Goal: Transaction & Acquisition: Purchase product/service

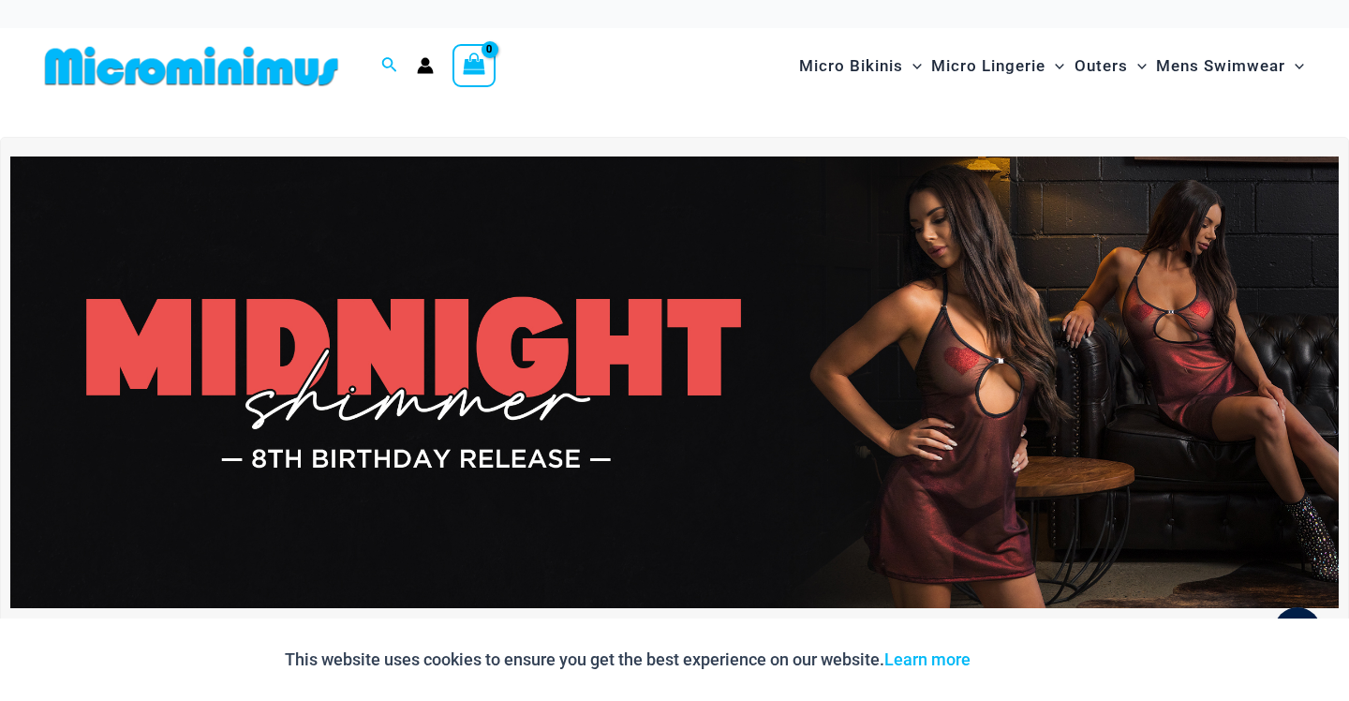
click at [739, 277] on img at bounding box center [674, 381] width 1328 height 451
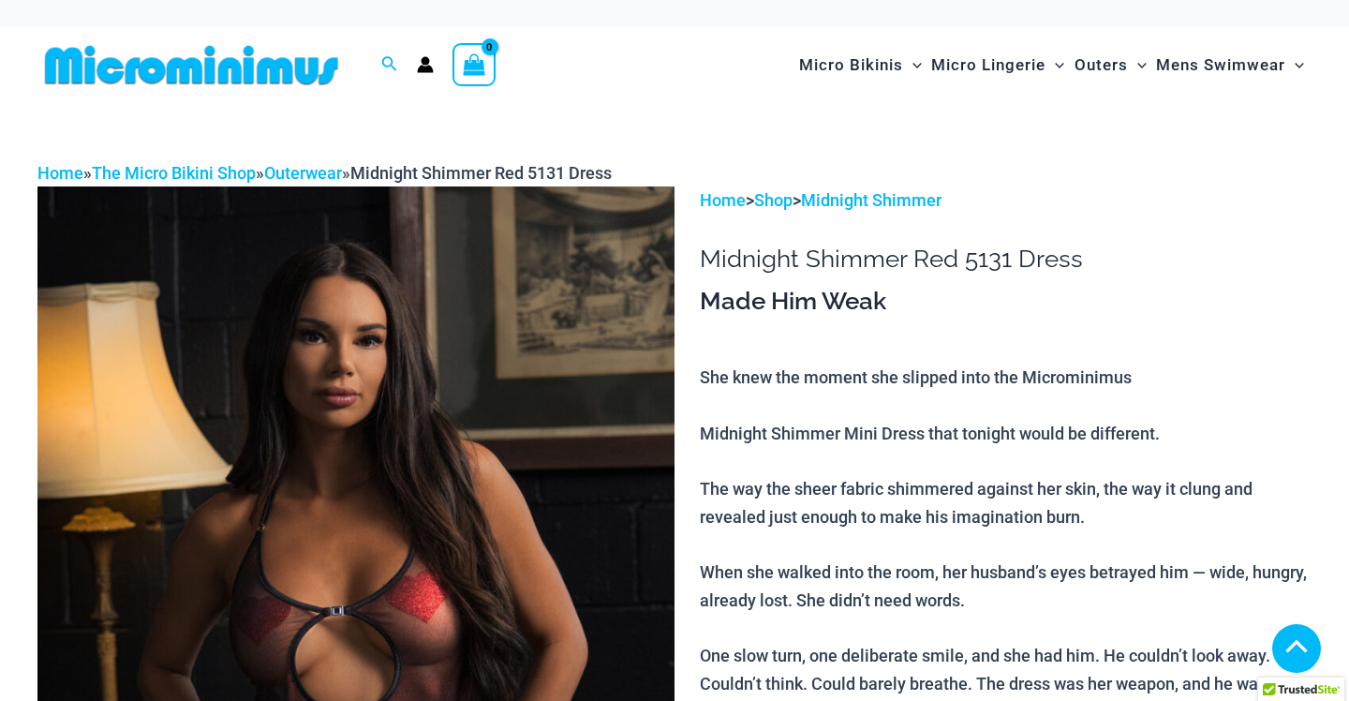
scroll to position [575, 0]
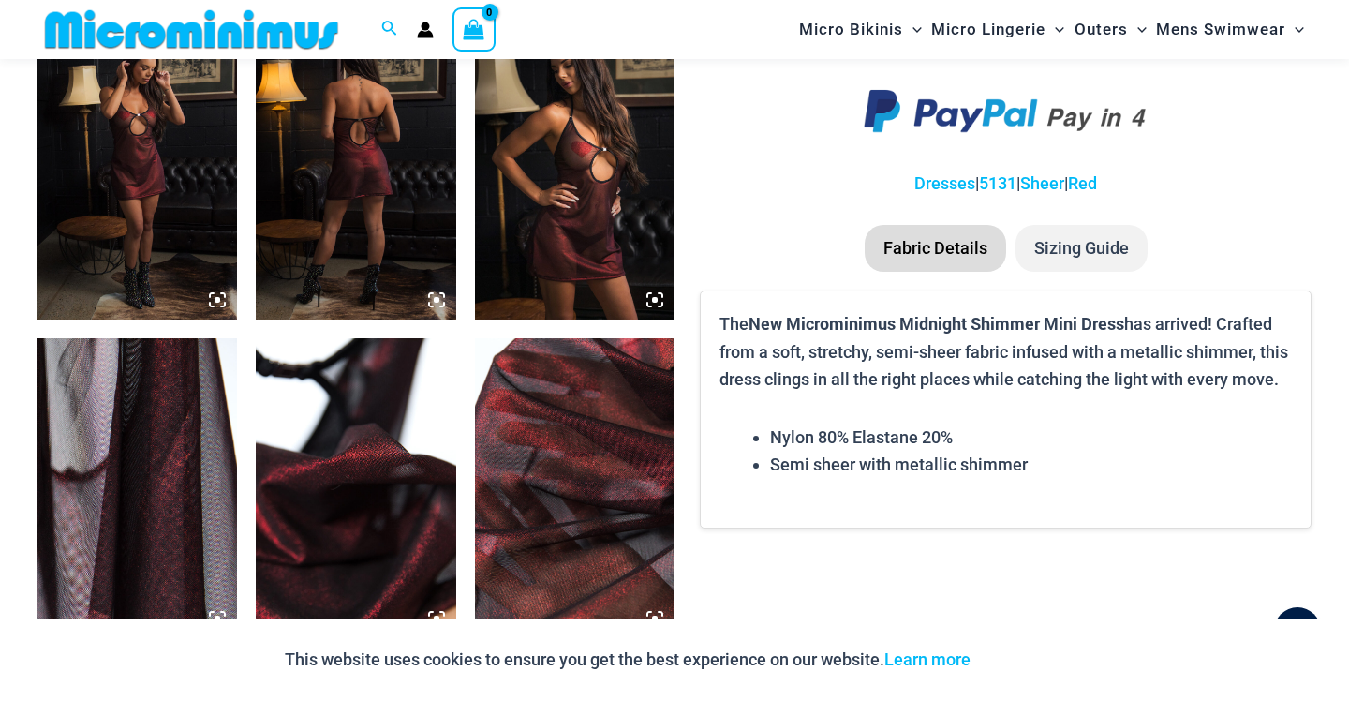
click at [174, 157] on img at bounding box center [136, 170] width 199 height 300
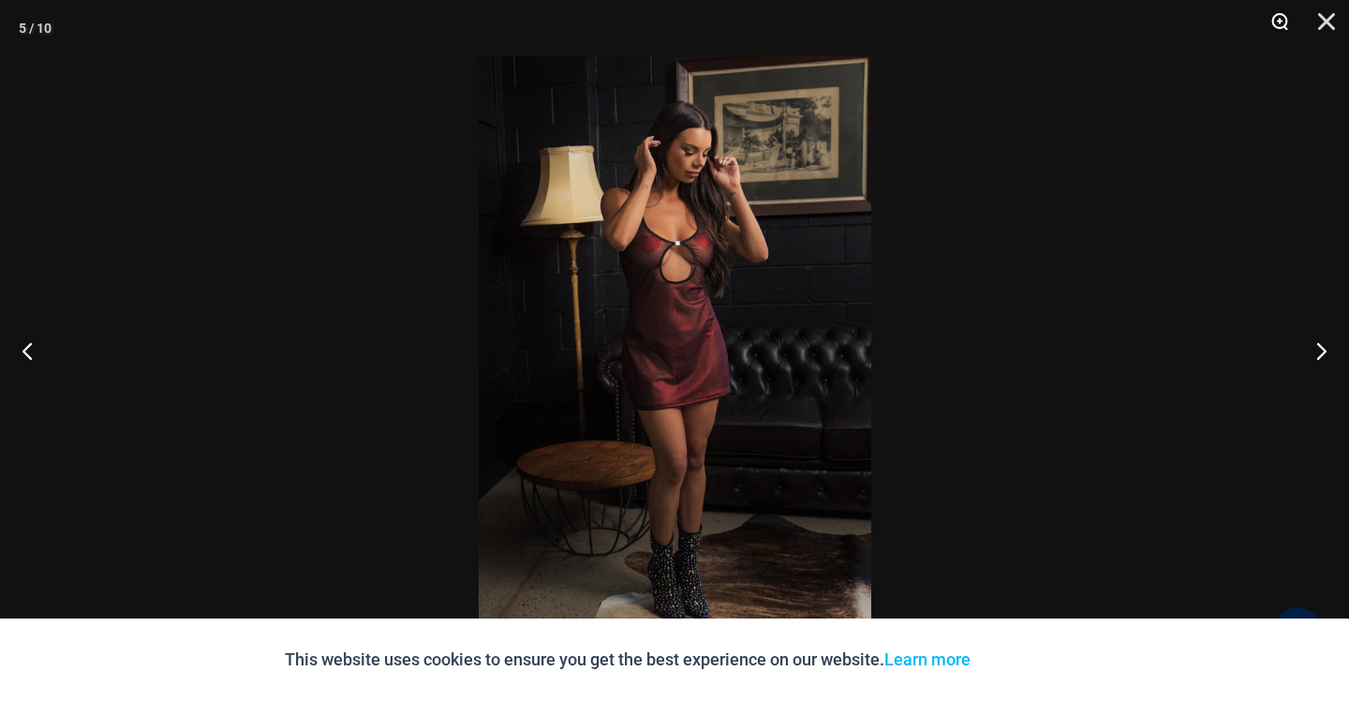
click at [1273, 16] on button "Zoom" at bounding box center [1272, 28] width 47 height 56
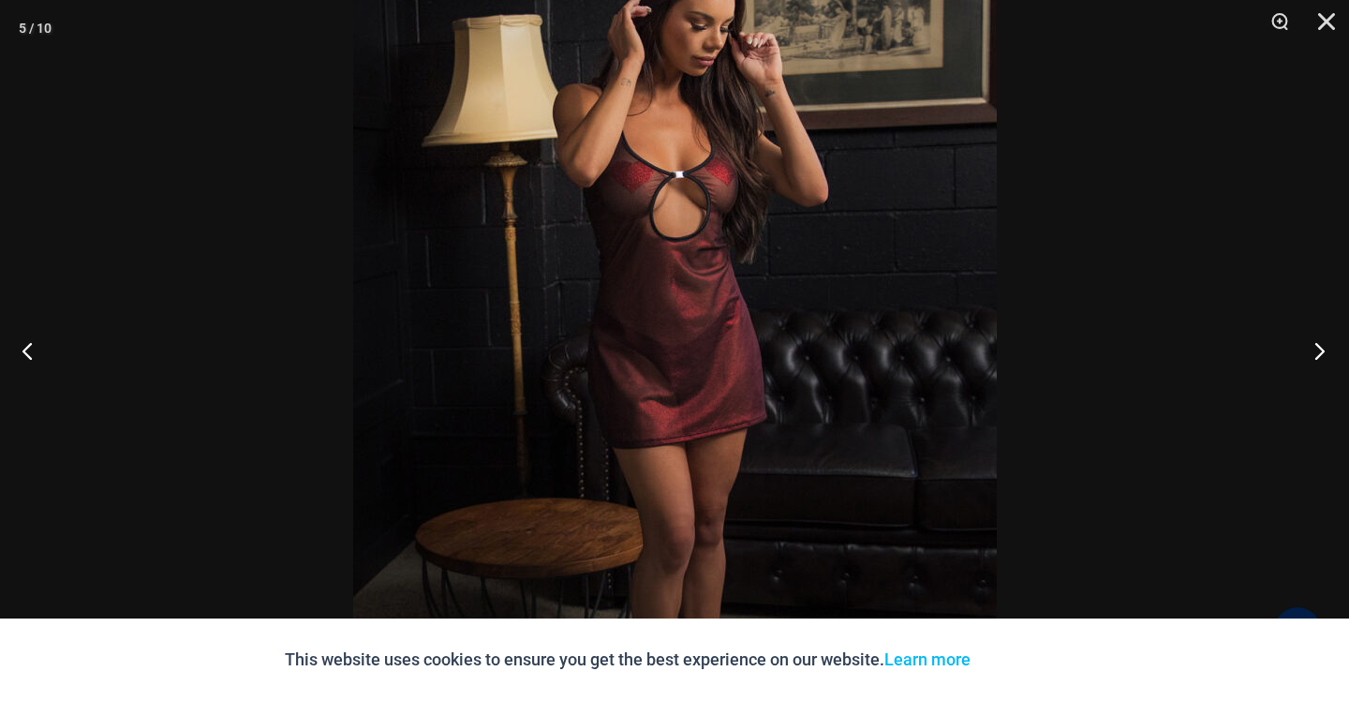
click at [1309, 344] on button "Next" at bounding box center [1313, 350] width 70 height 94
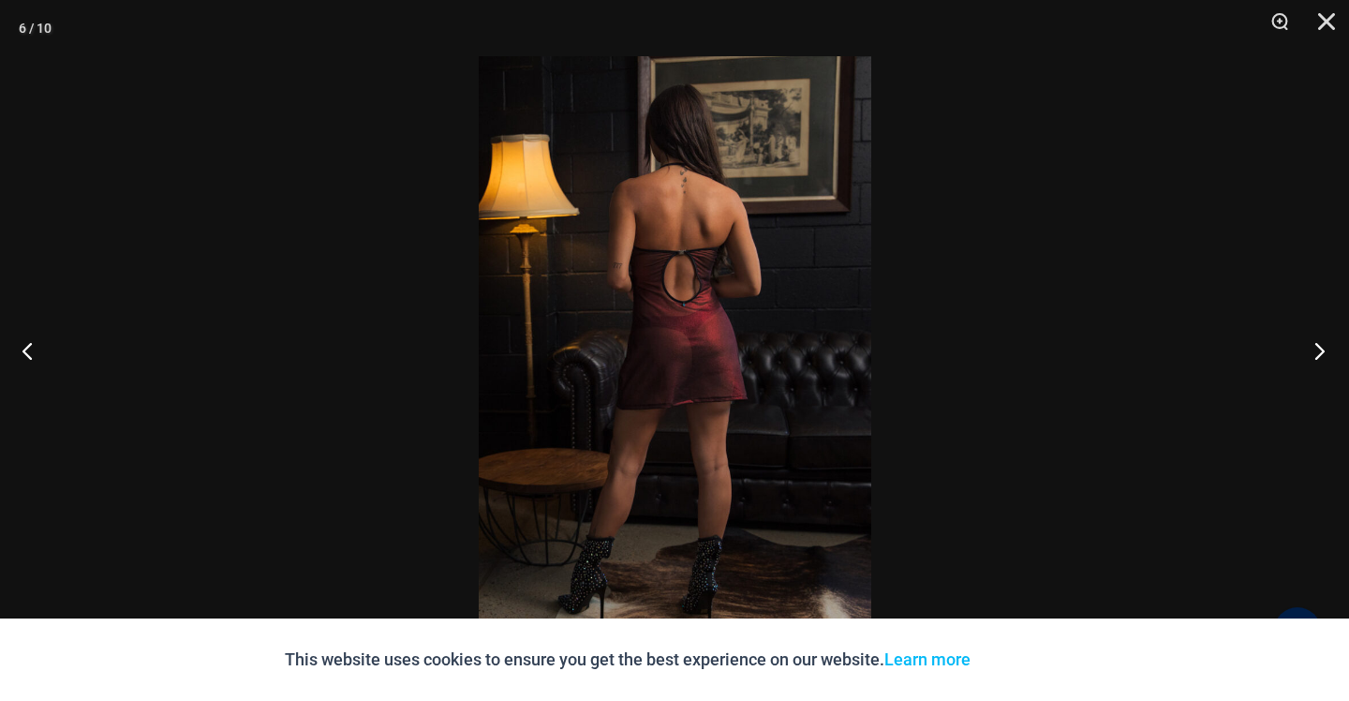
click at [1309, 344] on button "Next" at bounding box center [1313, 350] width 70 height 94
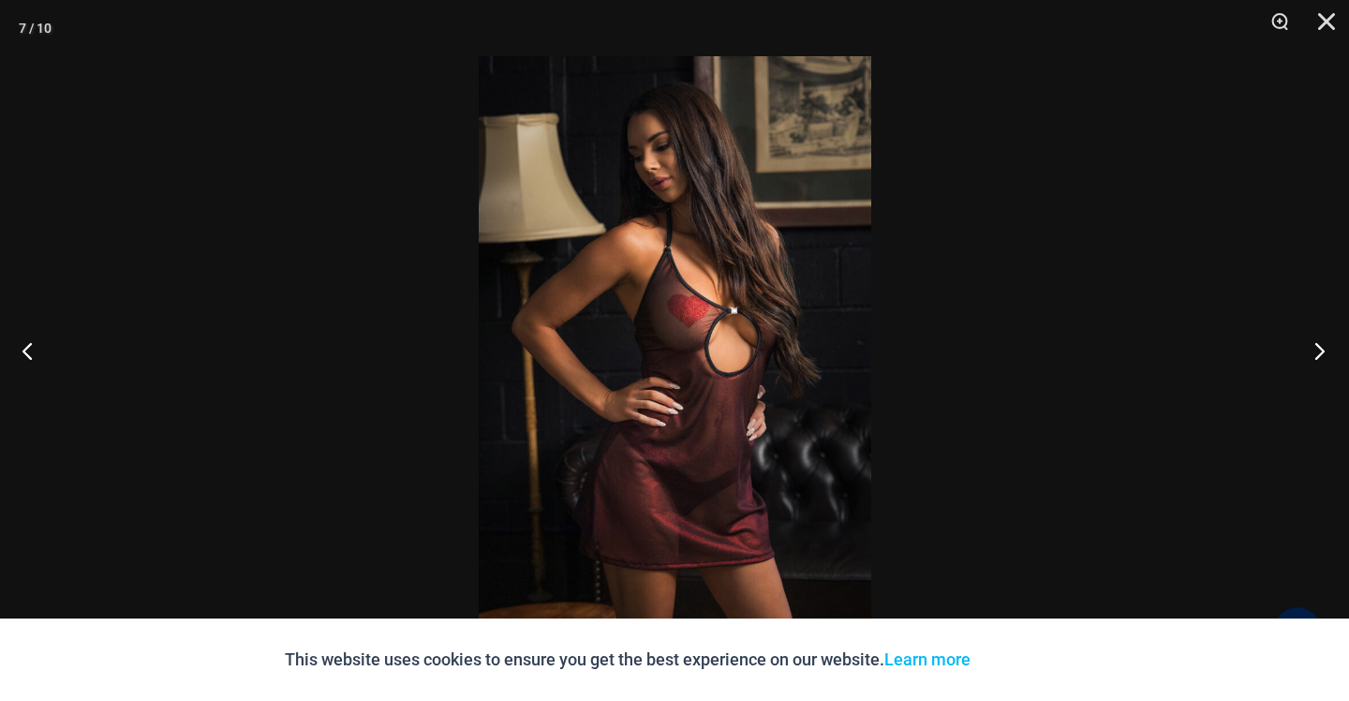
click at [1309, 344] on button "Next" at bounding box center [1313, 350] width 70 height 94
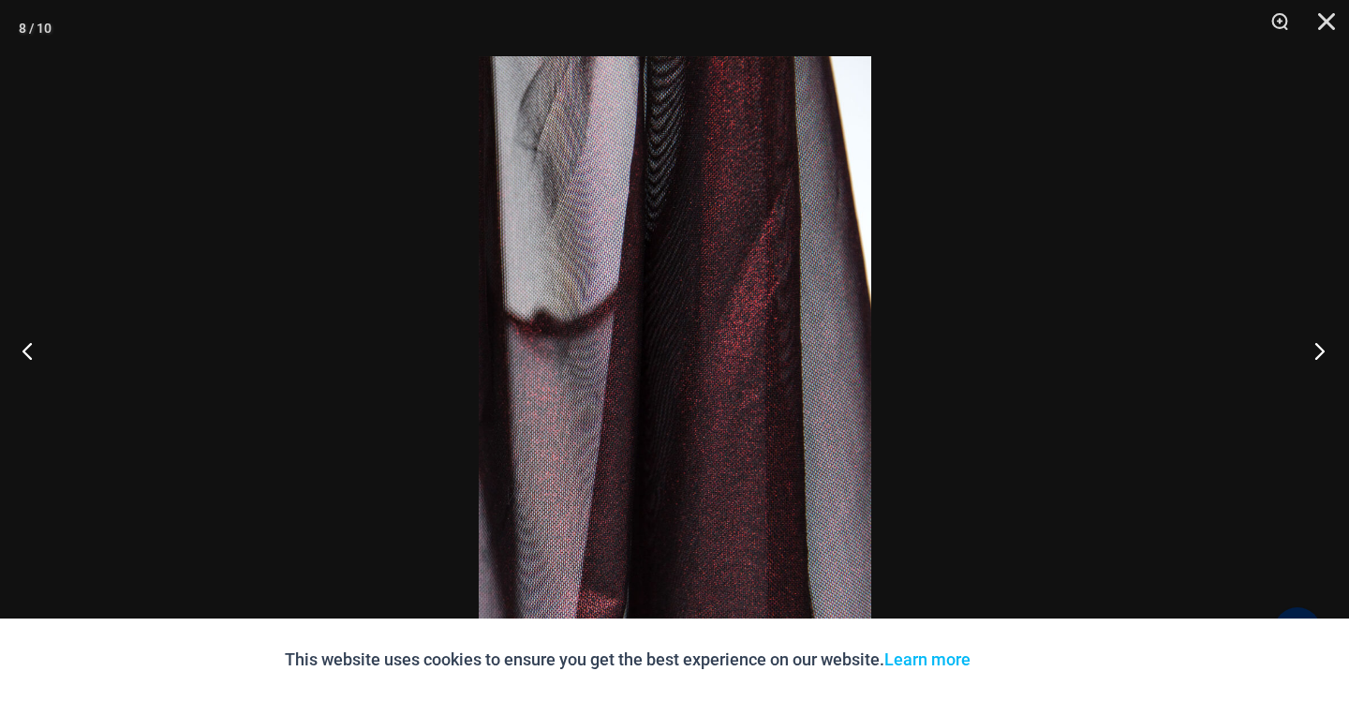
click at [1309, 344] on button "Next" at bounding box center [1313, 350] width 70 height 94
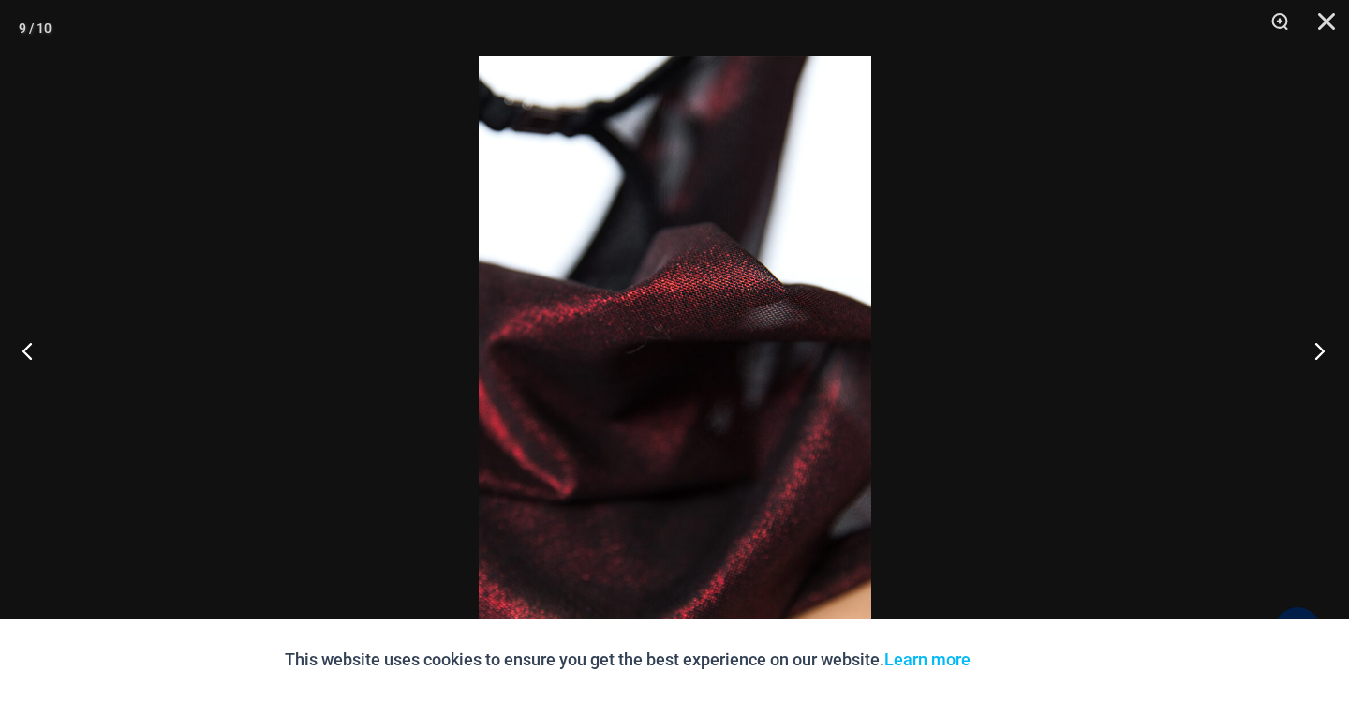
click at [1309, 344] on button "Next" at bounding box center [1313, 350] width 70 height 94
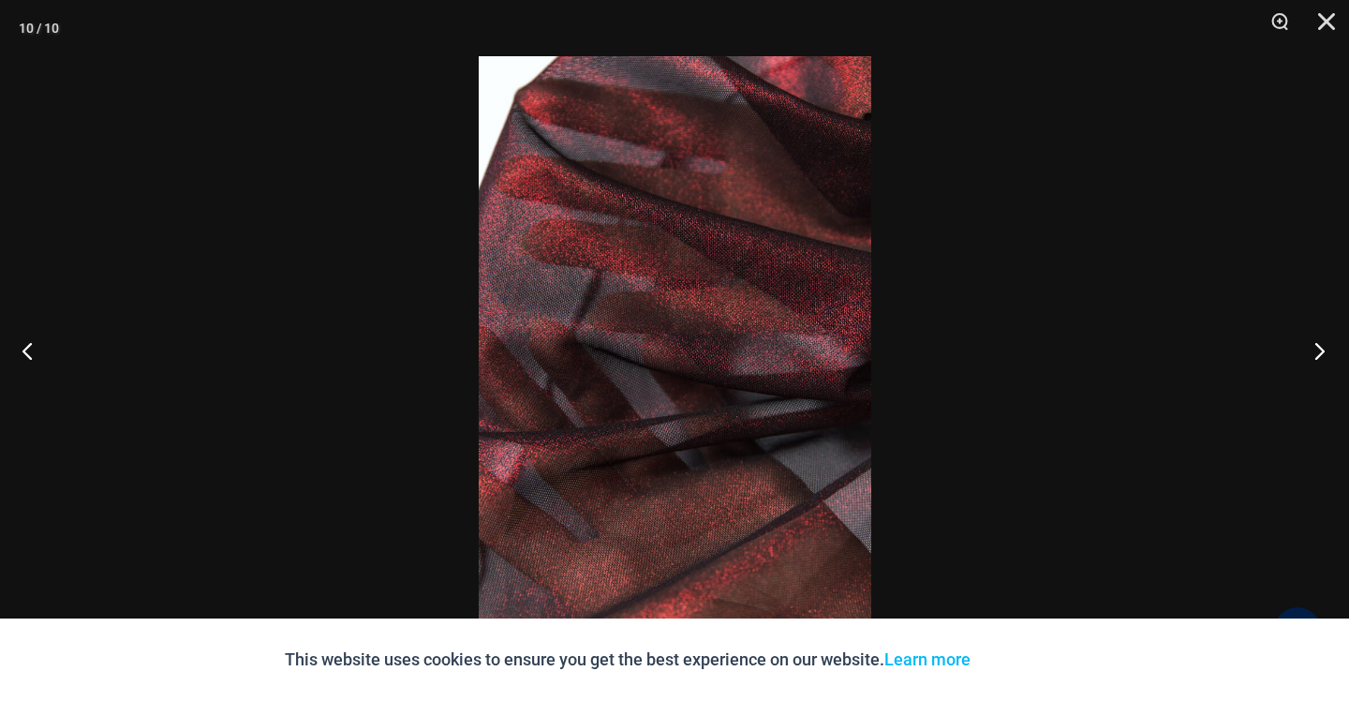
click at [1309, 344] on button "Next" at bounding box center [1313, 350] width 70 height 94
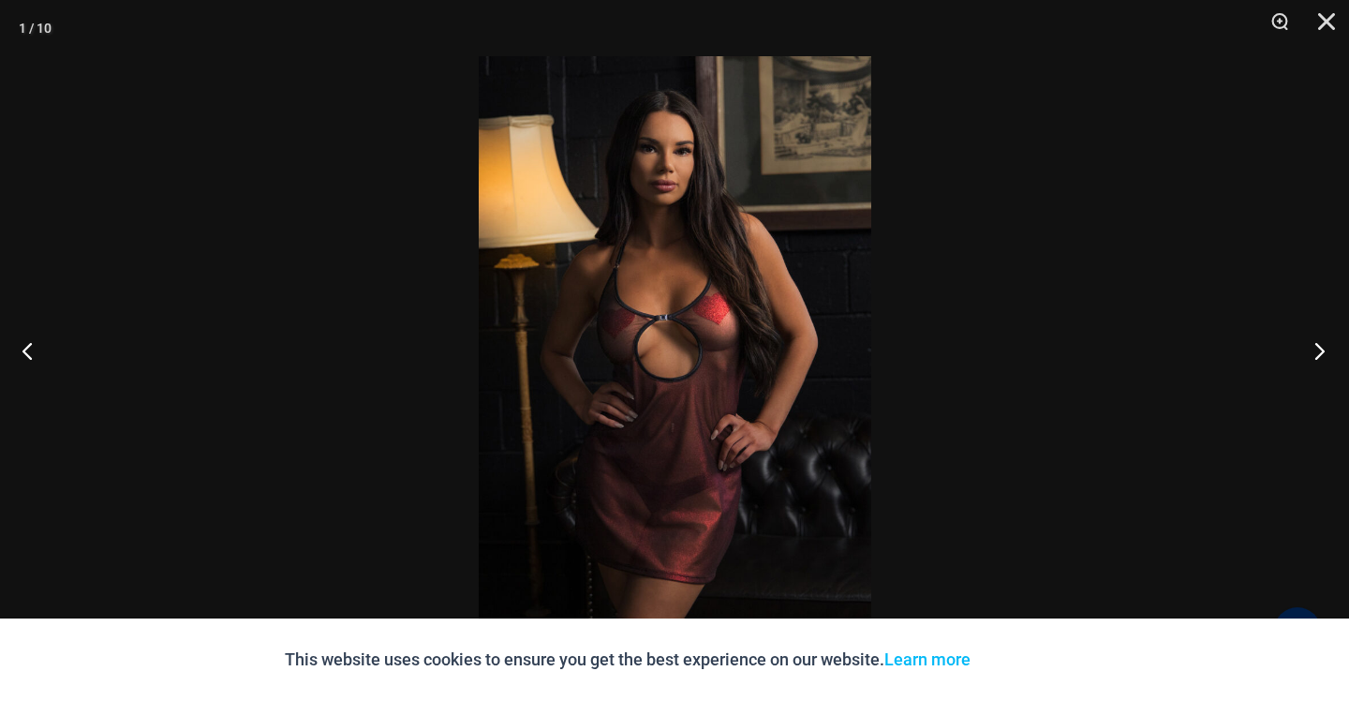
click at [1309, 344] on button "Next" at bounding box center [1313, 350] width 70 height 94
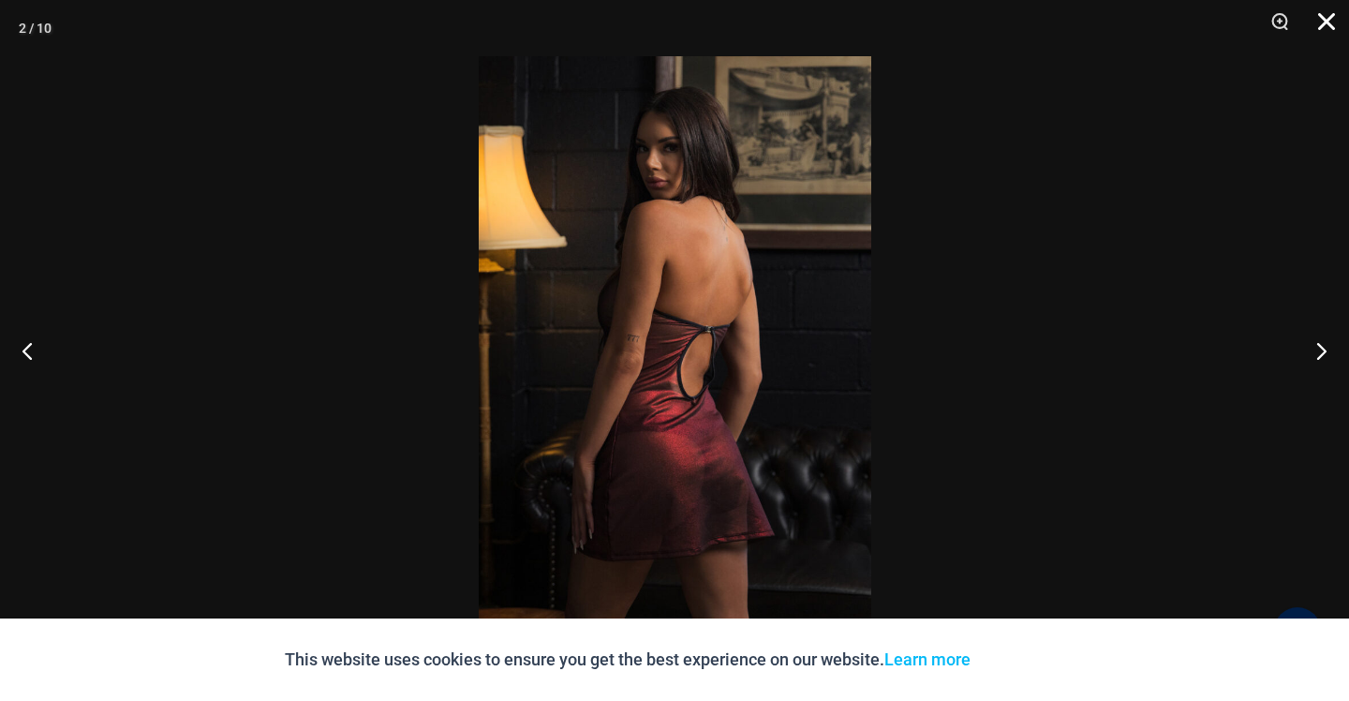
click at [1324, 42] on button "Close" at bounding box center [1319, 28] width 47 height 56
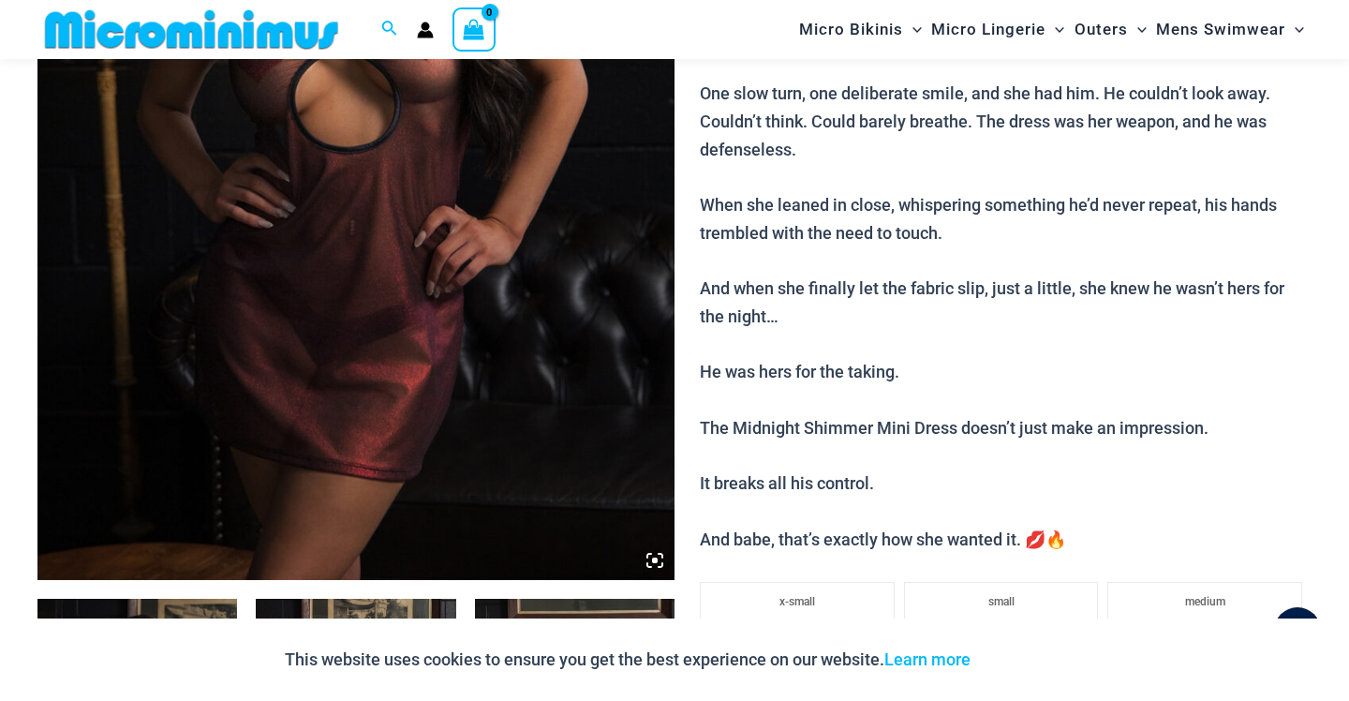
scroll to position [0, 0]
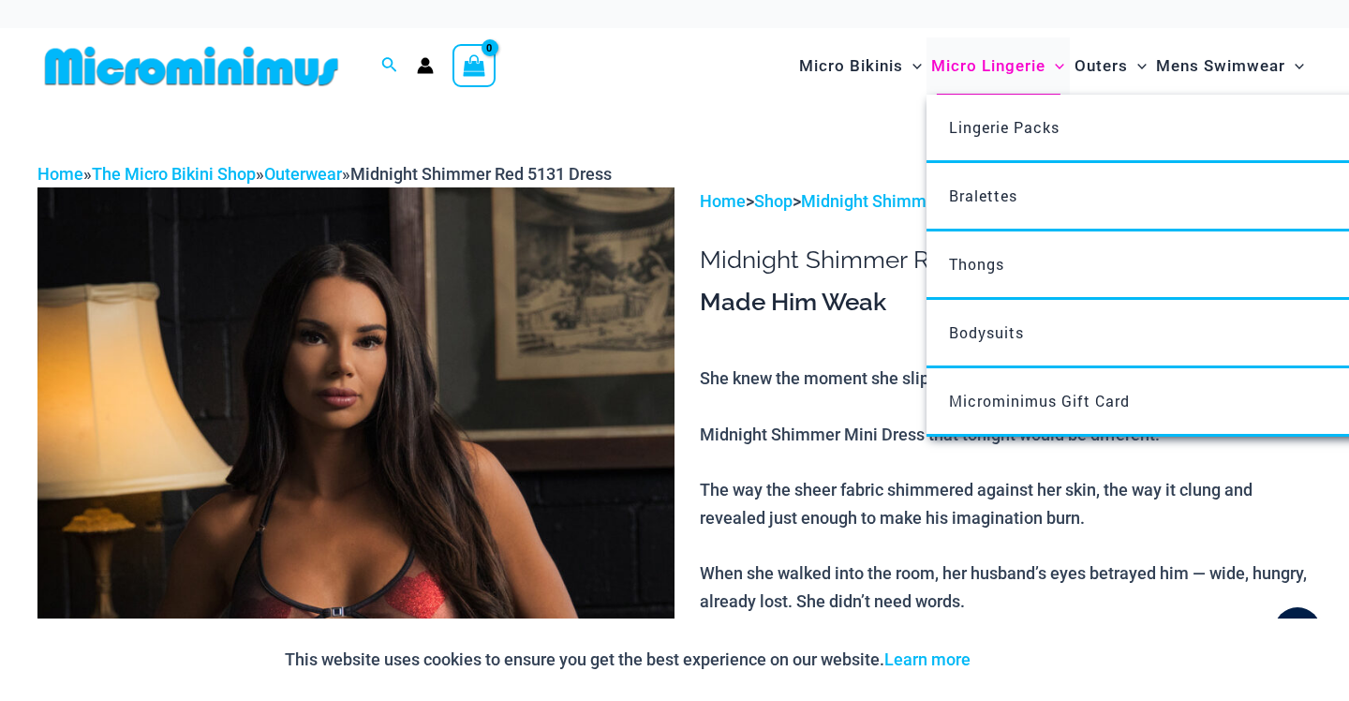
click at [996, 63] on span "Micro Lingerie" at bounding box center [988, 66] width 114 height 48
